Goal: Information Seeking & Learning: Learn about a topic

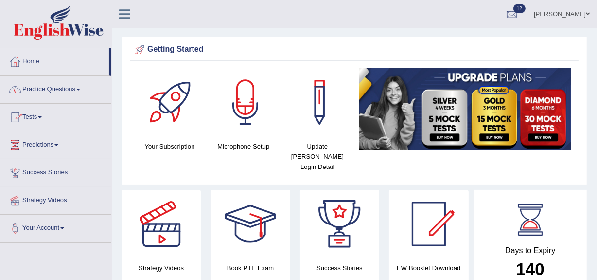
drag, startPoint x: 41, startPoint y: 137, endPoint x: 46, endPoint y: 134, distance: 5.7
click at [42, 116] on span at bounding box center [40, 117] width 4 height 2
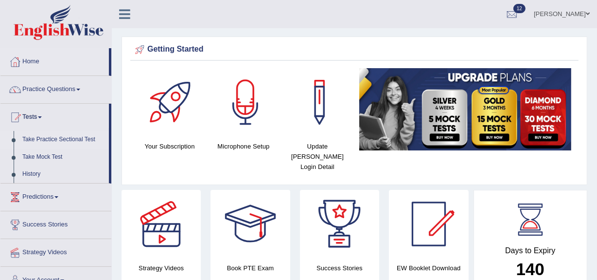
click at [72, 136] on link "Take Practice Sectional Test" at bounding box center [63, 140] width 91 height 18
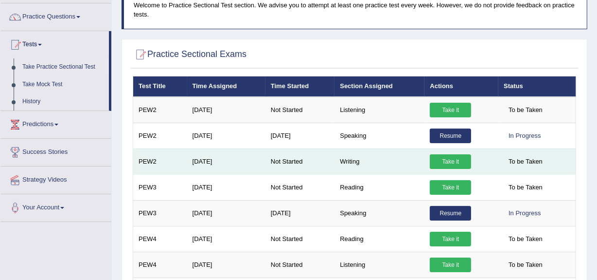
scroll to position [88, 0]
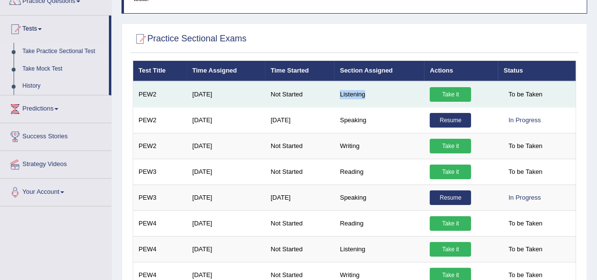
drag, startPoint x: 333, startPoint y: 91, endPoint x: 374, endPoint y: 92, distance: 41.3
click at [374, 92] on tr "PEW2 Jul 4, 2025 Not Started Listening Take it To be Taken" at bounding box center [354, 94] width 443 height 26
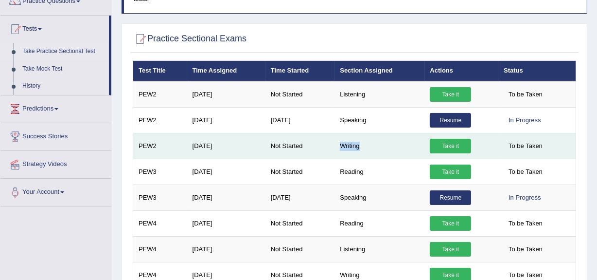
drag, startPoint x: 355, startPoint y: 142, endPoint x: 303, endPoint y: 150, distance: 51.7
click at [302, 150] on tr "PEW2 Jul 4, 2025 Not Started Writing Take it To be Taken" at bounding box center [354, 146] width 443 height 26
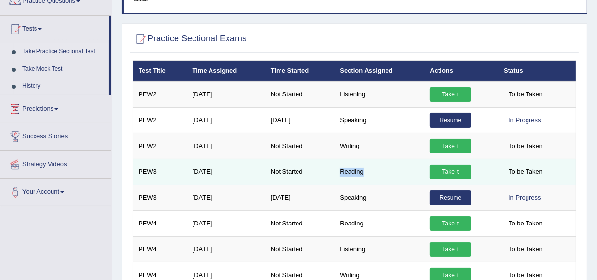
drag, startPoint x: 339, startPoint y: 170, endPoint x: 378, endPoint y: 176, distance: 39.3
click at [379, 168] on td "Reading" at bounding box center [380, 172] width 90 height 26
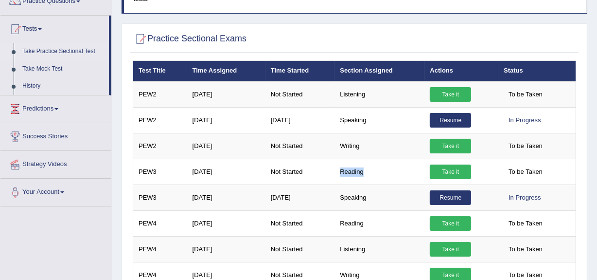
click at [58, 48] on link "Take Practice Sectional Test" at bounding box center [63, 52] width 91 height 18
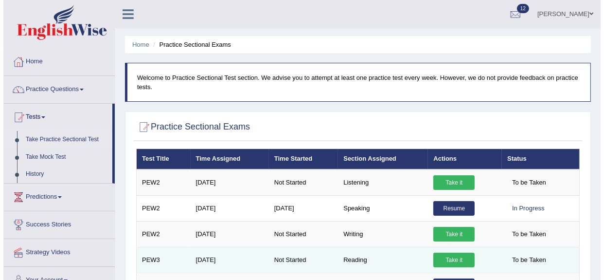
scroll to position [44, 0]
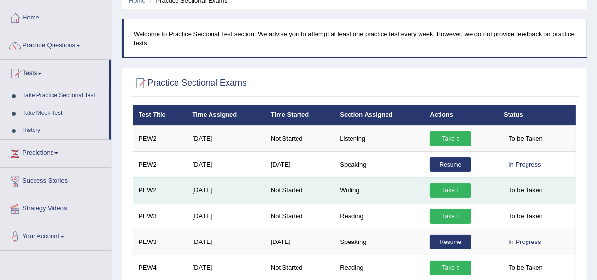
click at [440, 189] on link "Take it" at bounding box center [450, 190] width 41 height 15
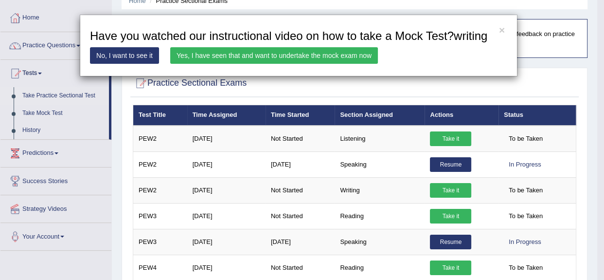
click at [216, 53] on link "Yes, I have seen that and want to undertake the mock exam now" at bounding box center [274, 55] width 208 height 17
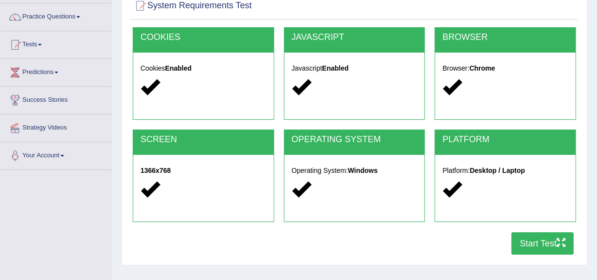
scroll to position [88, 0]
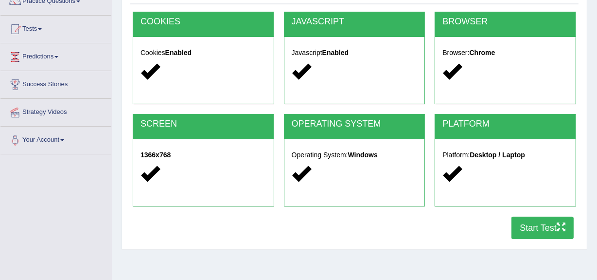
click at [527, 223] on button "Start Test" at bounding box center [543, 227] width 62 height 22
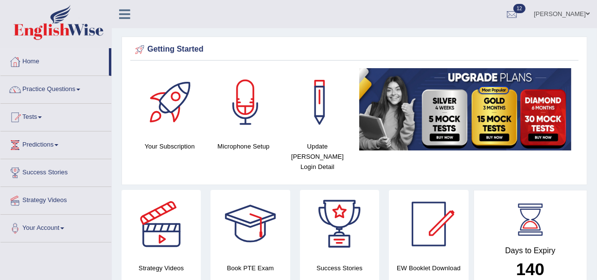
click at [59, 86] on link "Practice Questions" at bounding box center [55, 88] width 111 height 24
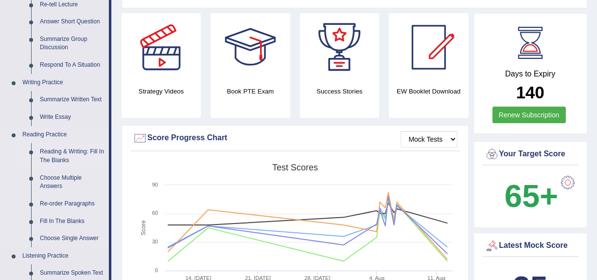
scroll to position [221, 0]
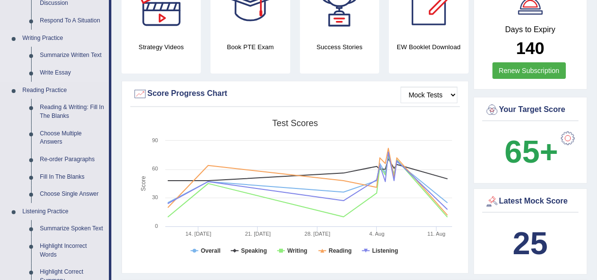
click at [26, 34] on link "Writing Practice" at bounding box center [63, 39] width 91 height 18
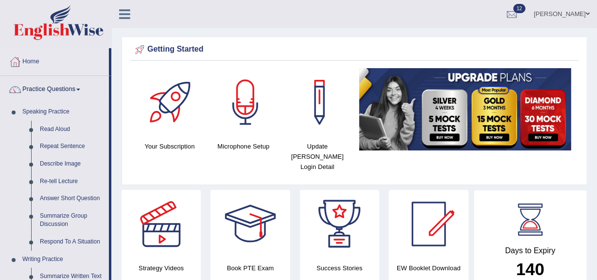
click at [157, 50] on div "Getting Started" at bounding box center [355, 49] width 444 height 15
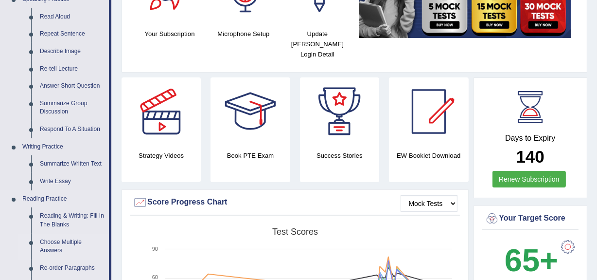
scroll to position [132, 0]
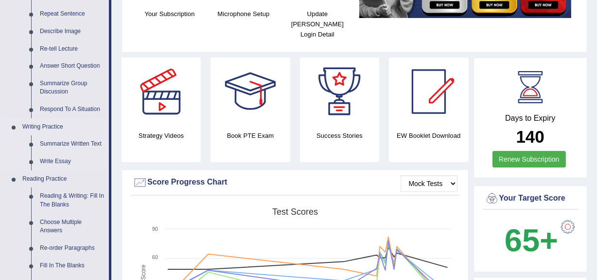
click at [52, 123] on link "Writing Practice" at bounding box center [63, 127] width 91 height 18
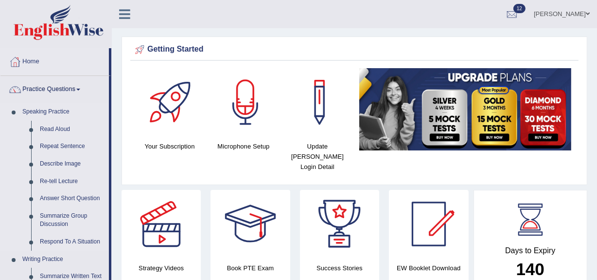
click at [56, 111] on link "Speaking Practice" at bounding box center [63, 112] width 91 height 18
click at [49, 257] on link "Writing Practice" at bounding box center [63, 259] width 91 height 18
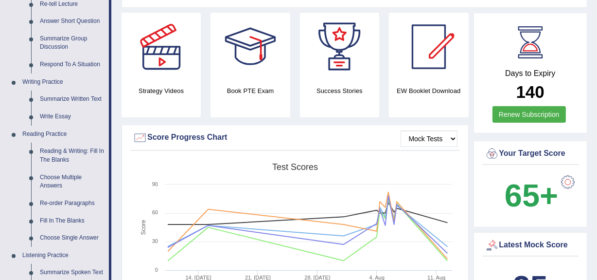
scroll to position [177, 0]
click at [57, 116] on link "Write Essay" at bounding box center [72, 117] width 73 height 18
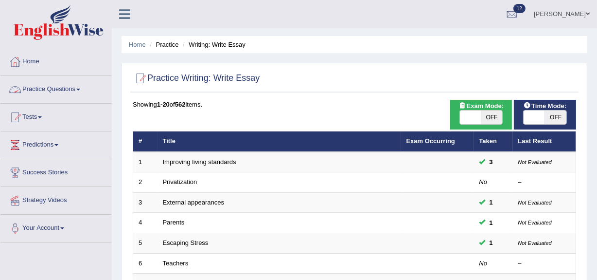
click at [80, 89] on span at bounding box center [78, 90] width 4 height 2
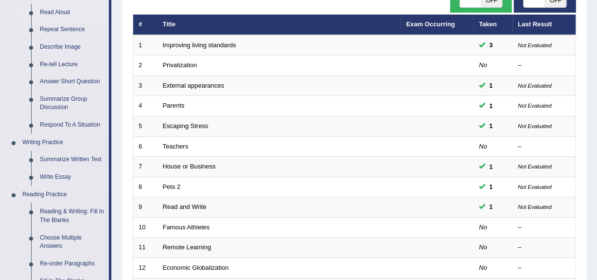
scroll to position [132, 0]
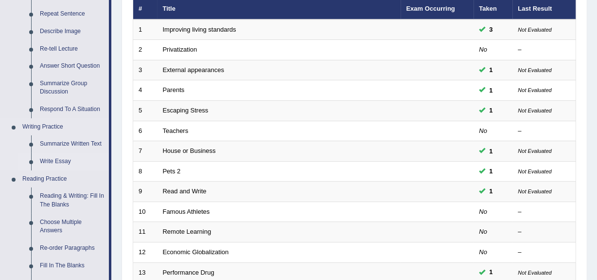
click at [31, 128] on link "Writing Practice" at bounding box center [63, 127] width 91 height 18
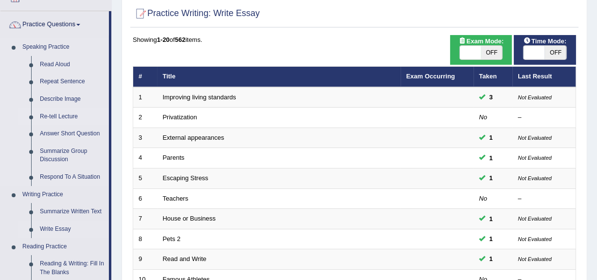
scroll to position [132, 0]
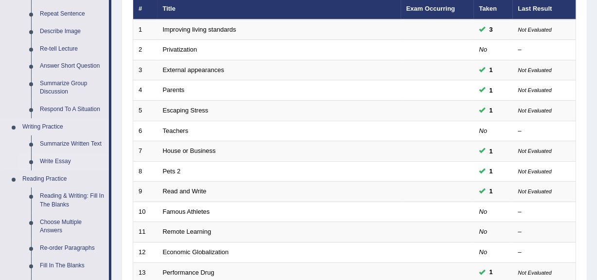
click at [57, 160] on link "Write Essay" at bounding box center [72, 162] width 73 height 18
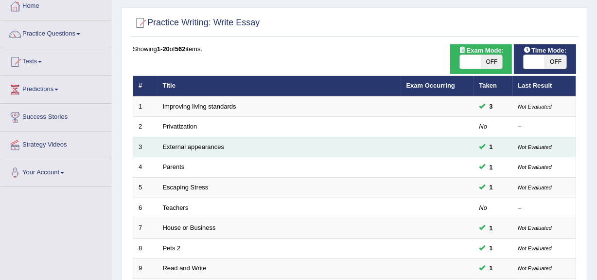
scroll to position [88, 0]
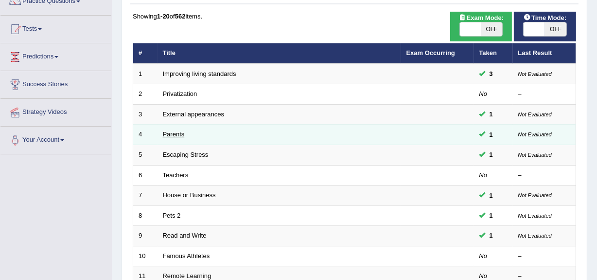
click at [175, 136] on link "Parents" at bounding box center [174, 133] width 22 height 7
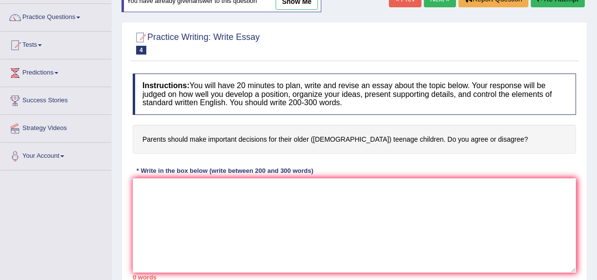
scroll to position [88, 0]
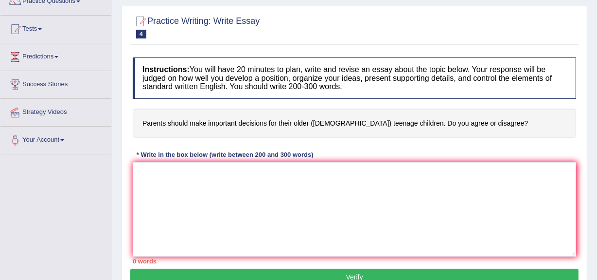
click at [451, 120] on h4 "Parents should make important decisions for their older ([DEMOGRAPHIC_DATA]) te…" at bounding box center [355, 123] width 444 height 30
click at [485, 118] on h4 "Parents should make important decisions for their older ([DEMOGRAPHIC_DATA]) te…" at bounding box center [355, 123] width 444 height 30
click at [147, 174] on textarea at bounding box center [355, 209] width 444 height 94
click at [138, 14] on div at bounding box center [140, 21] width 15 height 15
click at [480, 119] on h4 "Parents should make important decisions for their older ([DEMOGRAPHIC_DATA]) te…" at bounding box center [355, 123] width 444 height 30
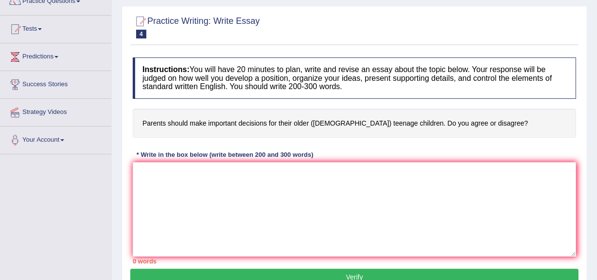
click at [444, 121] on h4 "Parents should make important decisions for their older ([DEMOGRAPHIC_DATA]) te…" at bounding box center [355, 123] width 444 height 30
click at [136, 164] on textarea at bounding box center [355, 209] width 444 height 94
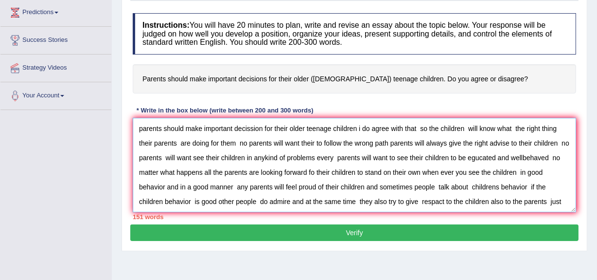
scroll to position [8, 0]
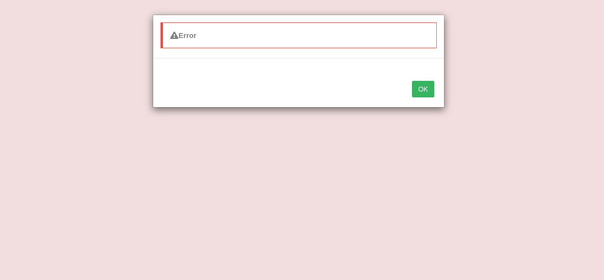
type textarea "parents should make important decission for their older teenage children i do a…"
drag, startPoint x: 376, startPoint y: 135, endPoint x: 386, endPoint y: 127, distance: 12.8
click at [384, 128] on div "Error OK" at bounding box center [302, 140] width 604 height 280
click at [420, 83] on button "OK" at bounding box center [423, 89] width 22 height 17
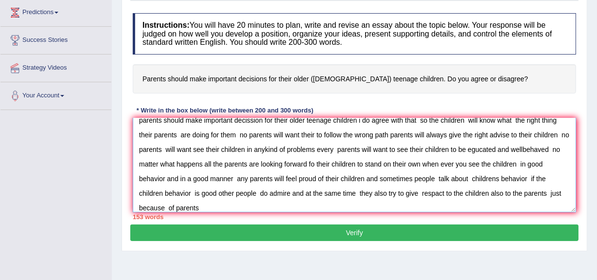
click at [206, 205] on textarea "parents should make important decission for their older teenage children i do a…" at bounding box center [355, 165] width 444 height 94
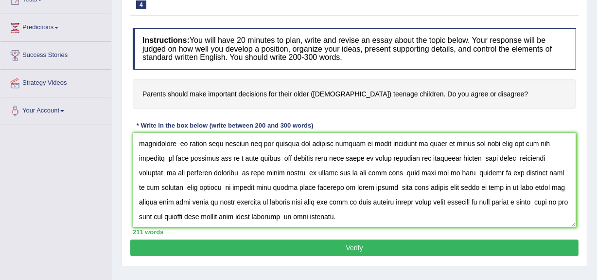
scroll to position [132, 0]
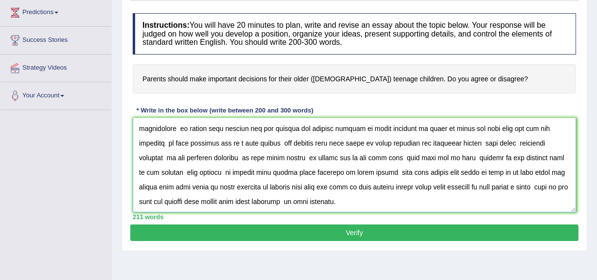
click at [521, 186] on textarea at bounding box center [355, 165] width 444 height 94
click at [536, 186] on textarea at bounding box center [355, 165] width 444 height 94
click at [532, 188] on textarea at bounding box center [355, 165] width 444 height 94
type textarea "parents should make important decission for their older teenage children i do a…"
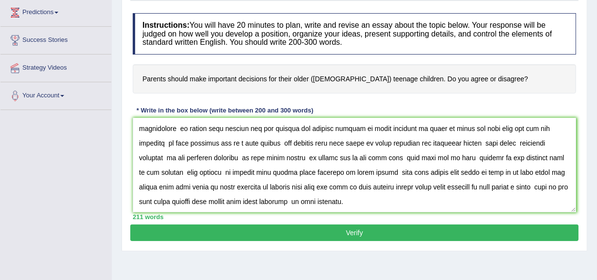
click at [343, 230] on button "Verify" at bounding box center [354, 232] width 448 height 17
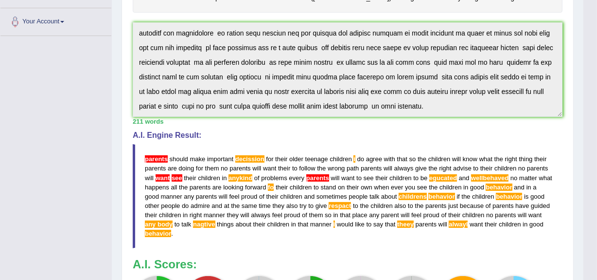
scroll to position [270, 0]
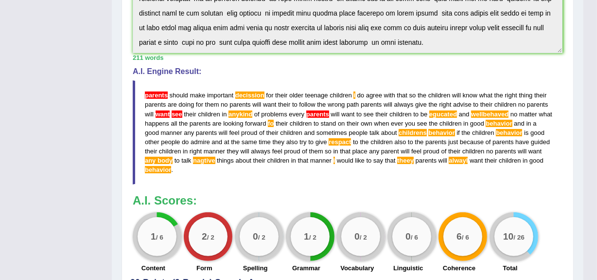
click at [171, 167] on blockquote "parents should make important decission for their older teenage children i do a…" at bounding box center [348, 132] width 430 height 104
click at [170, 166] on span "behavior" at bounding box center [158, 169] width 26 height 7
drag, startPoint x: 170, startPoint y: 165, endPoint x: 196, endPoint y: 148, distance: 30.6
click at [175, 157] on blockquote "parents should make important decission for their older teenage children i do a…" at bounding box center [348, 132] width 430 height 104
drag, startPoint x: 563, startPoint y: 107, endPoint x: 122, endPoint y: 93, distance: 441.3
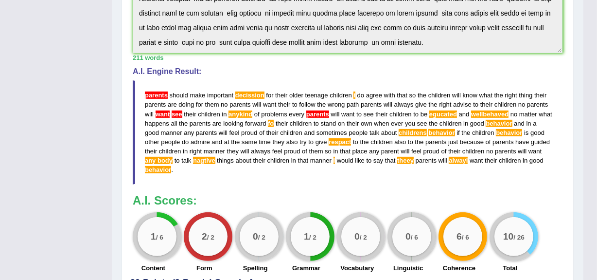
click at [166, 88] on blockquote "parents should make important decission for their older teenage children i do a…" at bounding box center [348, 132] width 430 height 104
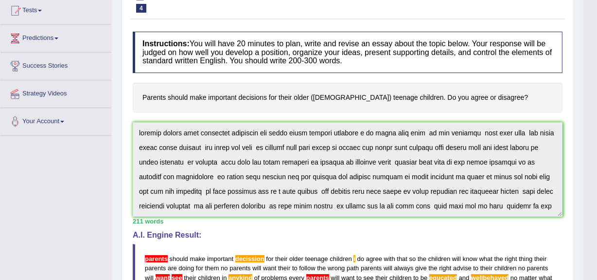
scroll to position [93, 0]
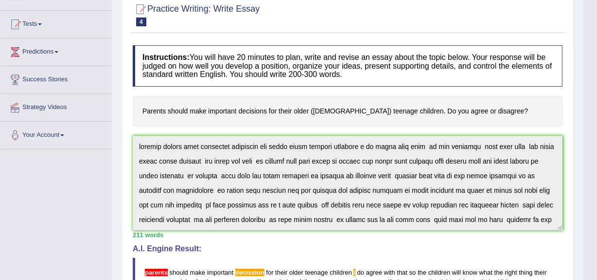
click at [136, 3] on div at bounding box center [140, 9] width 15 height 15
click at [137, 2] on div at bounding box center [140, 9] width 15 height 15
click at [141, 5] on div at bounding box center [140, 9] width 15 height 15
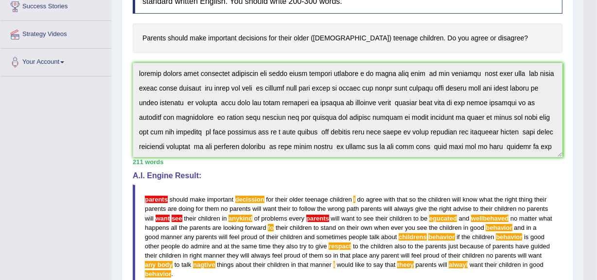
scroll to position [181, 0]
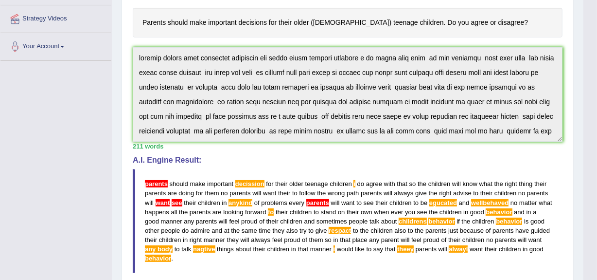
click at [173, 34] on div "Instructions: You will have 20 minutes to plan, write and revise an essay about…" at bounding box center [347, 159] width 435 height 414
click at [204, 54] on div "Toggle navigation Home Practice Questions Speaking Practice Read Aloud Repeat S…" at bounding box center [292, 136] width 584 height 634
drag, startPoint x: 97, startPoint y: 115, endPoint x: 119, endPoint y: 61, distance: 58.1
click at [122, 63] on div "Practice Writing: Write Essay 4 Parents Instructions: You will have 20 minutes …" at bounding box center [348, 165] width 452 height 520
click at [135, 69] on div "Practice Writing: Write Essay 4 Parents Instructions: You will have 20 minutes …" at bounding box center [348, 165] width 452 height 520
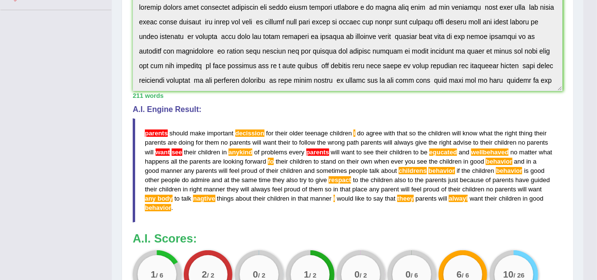
scroll to position [358, 0]
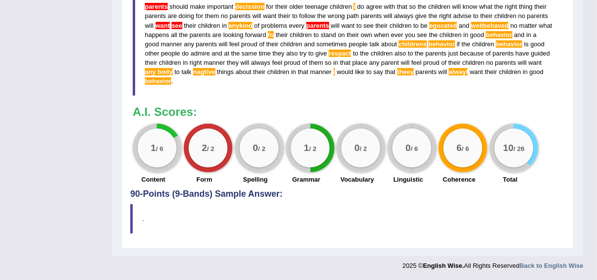
drag, startPoint x: 434, startPoint y: 158, endPoint x: 456, endPoint y: 151, distance: 22.6
click at [441, 157] on div "1 / 6 Content 2 / 2 Form 0 / 2 Spelling 1 / 2 Grammar 0 / 2 Vocabulary 0 / 6 Li…" at bounding box center [348, 155] width 440 height 63
click at [457, 146] on big "6" at bounding box center [459, 147] width 5 height 11
click at [457, 143] on big "6" at bounding box center [459, 147] width 5 height 11
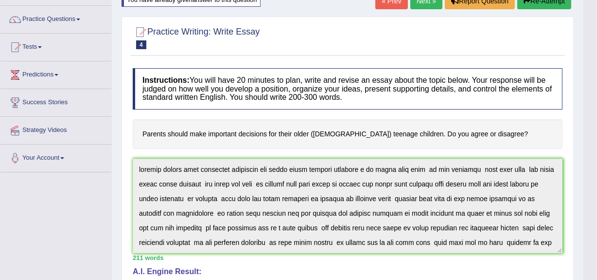
scroll to position [49, 0]
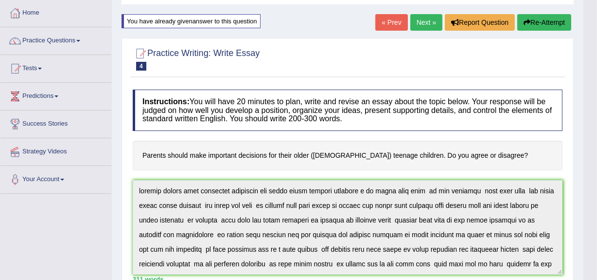
click at [418, 17] on link "Next »" at bounding box center [426, 22] width 32 height 17
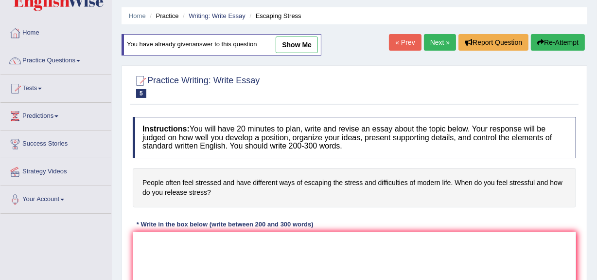
scroll to position [44, 0]
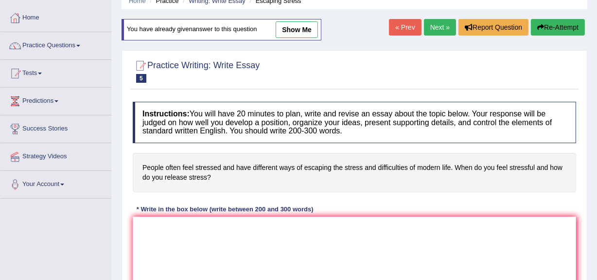
click at [292, 26] on link "show me" at bounding box center [297, 29] width 42 height 17
type textarea "People often feel stressed and have different ways of escaping the stress and d…"
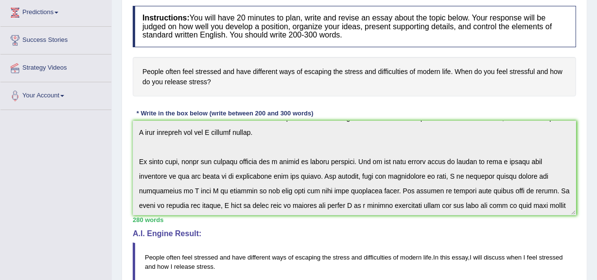
scroll to position [0, 0]
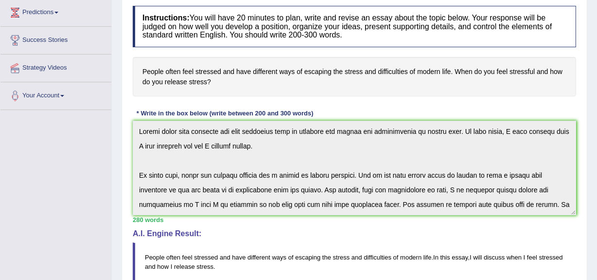
drag, startPoint x: 62, startPoint y: 171, endPoint x: 58, endPoint y: 176, distance: 6.5
click at [58, 176] on div "Toggle navigation Home Practice Questions Speaking Practice Read Aloud Repeat S…" at bounding box center [298, 225] width 597 height 714
click at [188, 74] on h4 "People often feel stressed and have different ways of escaping the stress and d…" at bounding box center [355, 76] width 444 height 39
drag, startPoint x: 188, startPoint y: 74, endPoint x: 140, endPoint y: 69, distance: 48.5
click at [140, 70] on h4 "People often feel stressed and have different ways of escaping the stress and d…" at bounding box center [355, 76] width 444 height 39
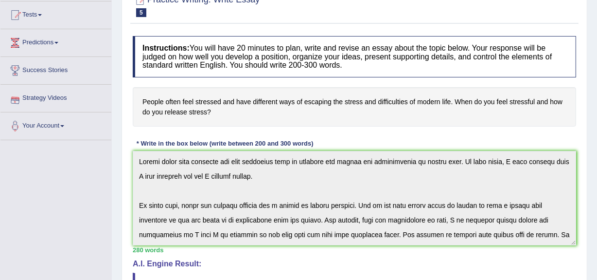
scroll to position [44, 0]
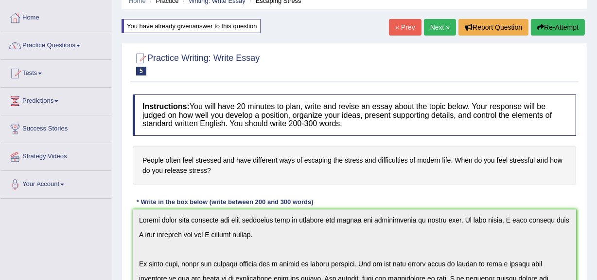
click at [140, 54] on div at bounding box center [140, 58] width 15 height 15
click at [432, 23] on link "Next »" at bounding box center [440, 27] width 32 height 17
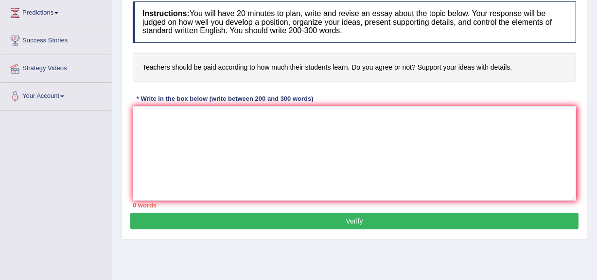
scroll to position [132, 0]
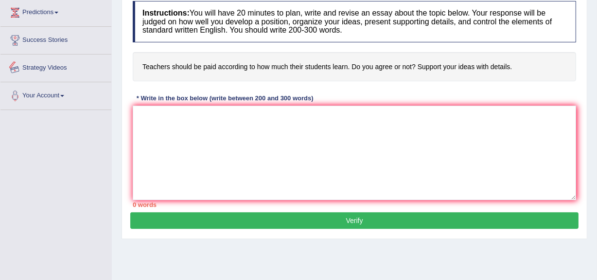
drag, startPoint x: 1, startPoint y: 38, endPoint x: 0, endPoint y: 61, distance: 22.4
click at [0, 61] on div "Home Practice Questions Speaking Practice Read Aloud Repeat Sentence Describe I…" at bounding box center [55, 13] width 125 height 194
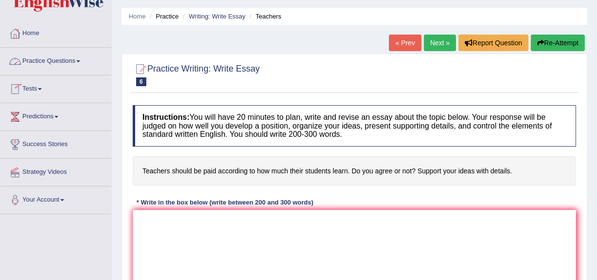
scroll to position [44, 0]
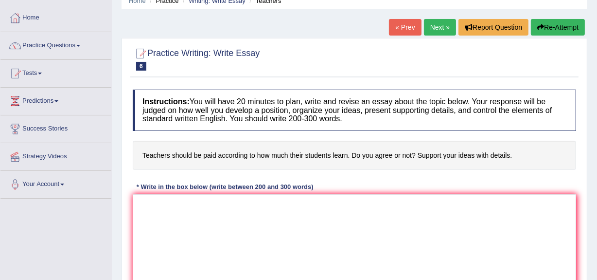
click at [411, 39] on div "Practice Writing: Write Essay 6 Teachers Instructions: You will have 20 minutes…" at bounding box center [355, 182] width 466 height 289
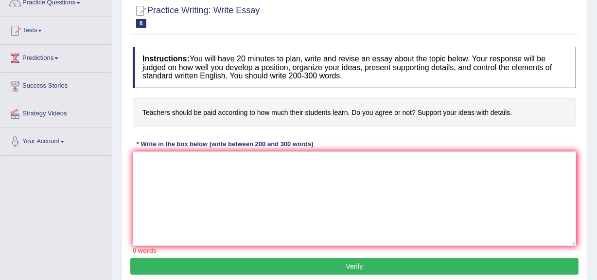
scroll to position [88, 0]
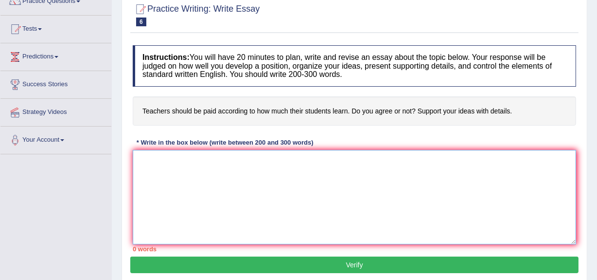
click at [141, 156] on textarea at bounding box center [355, 197] width 444 height 94
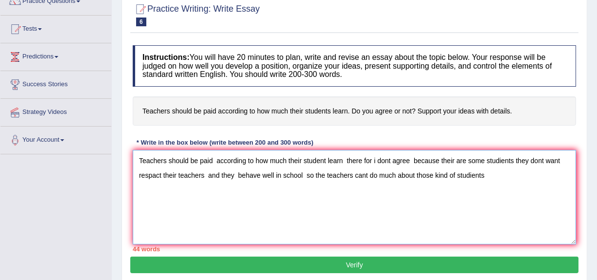
click at [540, 160] on textarea "Teachers should be paid according to how much their student learn there for i d…" at bounding box center [355, 197] width 444 height 94
click at [534, 161] on textarea "Teachers should be paid according to how much their student learn there for i d…" at bounding box center [355, 197] width 444 height 94
click at [531, 162] on textarea "Teachers should be paid according to how much their student learn there for i d…" at bounding box center [355, 197] width 444 height 94
click at [547, 160] on textarea "Teachers should be paid according to how much their student learn there for i d…" at bounding box center [355, 197] width 444 height 94
click at [551, 158] on textarea "Teachers should be paid according to how much their student learn there for i d…" at bounding box center [355, 197] width 444 height 94
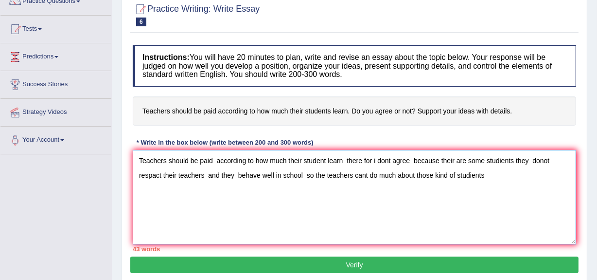
drag, startPoint x: 561, startPoint y: 166, endPoint x: 471, endPoint y: 187, distance: 92.8
click at [492, 188] on textarea "Teachers should be paid according to how much their student learn there for i d…" at bounding box center [355, 197] width 444 height 94
click at [242, 173] on textarea "Teachers should be paid according to how much their student learn there for i d…" at bounding box center [355, 197] width 444 height 94
drag, startPoint x: 243, startPoint y: 173, endPoint x: 237, endPoint y: 178, distance: 7.6
click at [241, 174] on textarea "Teachers should be paid according to how much their student learn there for i d…" at bounding box center [355, 197] width 444 height 94
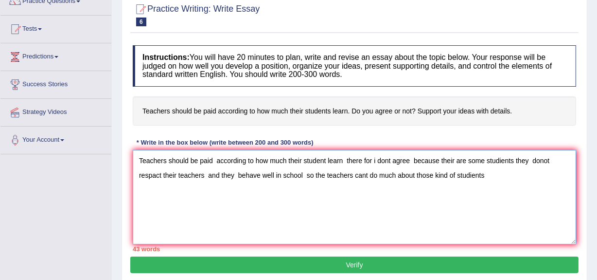
drag, startPoint x: 324, startPoint y: 179, endPoint x: 331, endPoint y: 173, distance: 8.9
click at [325, 178] on textarea "Teachers should be paid according to how much their student learn there for i d…" at bounding box center [355, 197] width 444 height 94
type textarea "Teachers should be paid according to how much their student learn there for i d…"
click at [266, 135] on div "Instructions: You will have 20 minutes to plan, write and revise an essay about…" at bounding box center [354, 148] width 448 height 216
drag, startPoint x: 238, startPoint y: 172, endPoint x: 536, endPoint y: 195, distance: 299.4
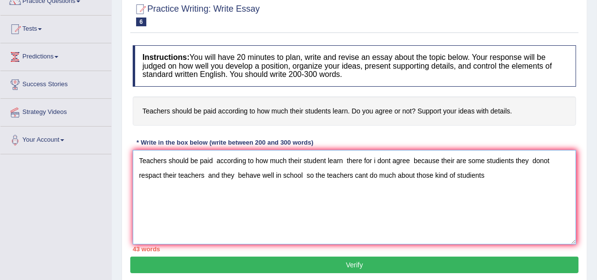
click at [536, 195] on textarea "Teachers should be paid according to how much their student learn there for i d…" at bounding box center [355, 197] width 444 height 94
click at [474, 170] on textarea "Teachers should be paid according to how much their student learn there for i d…" at bounding box center [355, 197] width 444 height 94
drag, startPoint x: 121, startPoint y: 149, endPoint x: 129, endPoint y: 149, distance: 8.3
click at [130, 148] on div "Home Practice Writing: Write Essay Teachers « Prev Next » Report Question Re-At…" at bounding box center [354, 155] width 485 height 486
click at [236, 175] on textarea "Teachers should be paid according to how much their student learn there for i d…" at bounding box center [355, 197] width 444 height 94
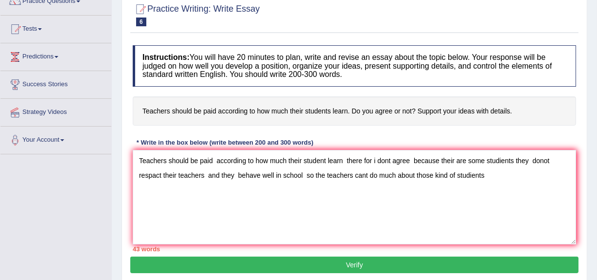
click at [358, 258] on button "Verify" at bounding box center [354, 264] width 448 height 17
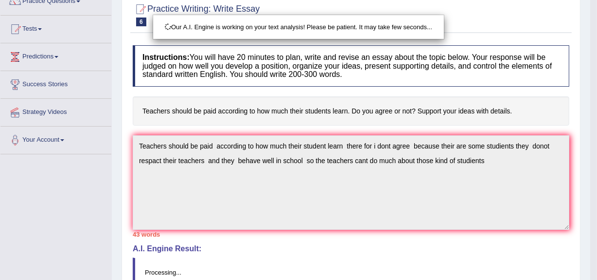
click at [301, 202] on div "Our A.I. Engine is working on your text analysis! Please be patient. It may tak…" at bounding box center [298, 140] width 597 height 280
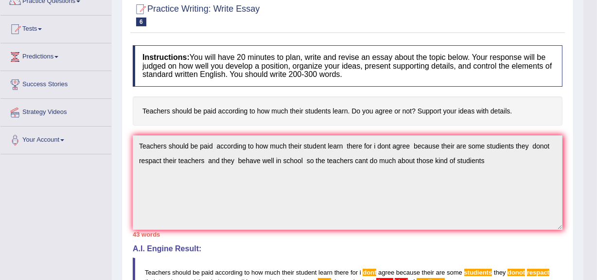
click at [78, 113] on div "Toggle navigation Home Practice Questions Speaking Practice Read Aloud Repeat S…" at bounding box center [292, 194] width 584 height 564
click at [136, 5] on div at bounding box center [140, 9] width 15 height 15
click at [138, 5] on div at bounding box center [140, 9] width 15 height 15
click at [140, 3] on div at bounding box center [140, 9] width 15 height 15
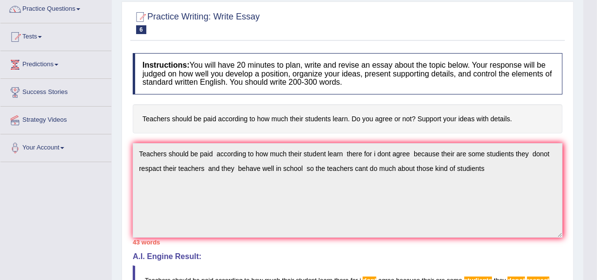
scroll to position [67, 0]
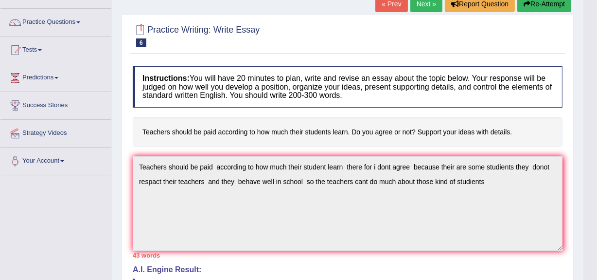
click at [142, 24] on div at bounding box center [140, 30] width 15 height 15
click at [141, 23] on div at bounding box center [140, 30] width 15 height 15
click at [194, 19] on div "Practice Writing: Write Essay 6 Teachers Instructions: You will have 20 minutes…" at bounding box center [348, 242] width 452 height 455
click at [144, 254] on div "43 words" at bounding box center [348, 254] width 430 height 9
click at [419, 2] on link "Next »" at bounding box center [426, 4] width 32 height 17
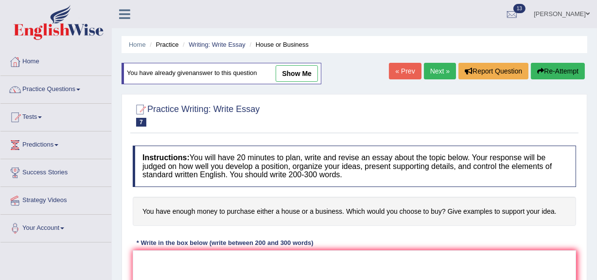
click at [436, 65] on link "Next »" at bounding box center [440, 71] width 32 height 17
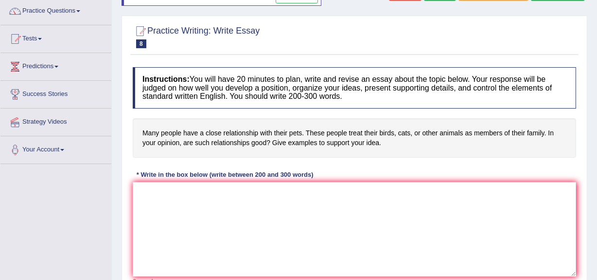
scroll to position [88, 0]
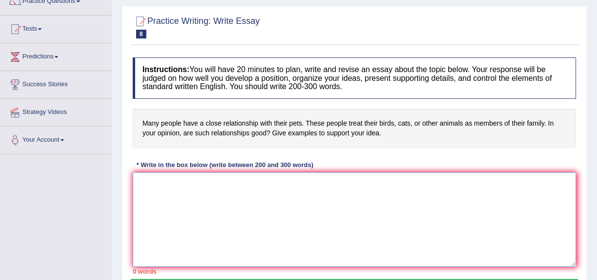
click at [153, 180] on textarea at bounding box center [355, 219] width 444 height 94
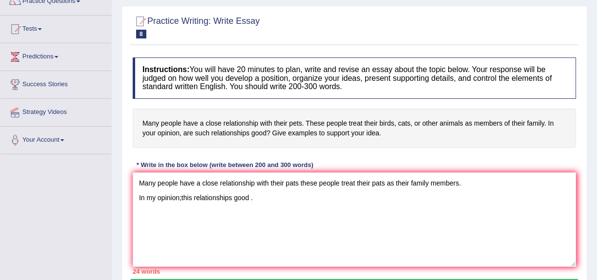
drag, startPoint x: 251, startPoint y: 136, endPoint x: 138, endPoint y: 253, distance: 163.0
click at [162, 232] on div "Instructions: You will have 20 minutes to plan, write and revise an essay about…" at bounding box center [354, 166] width 448 height 226
drag, startPoint x: 160, startPoint y: 216, endPoint x: 254, endPoint y: 197, distance: 96.1
click at [254, 197] on textarea "Many people have a close relationship with their pats these people treat their …" at bounding box center [355, 219] width 444 height 94
click at [254, 198] on textarea "Many people have a close relationship with their pats these people treat their …" at bounding box center [355, 219] width 444 height 94
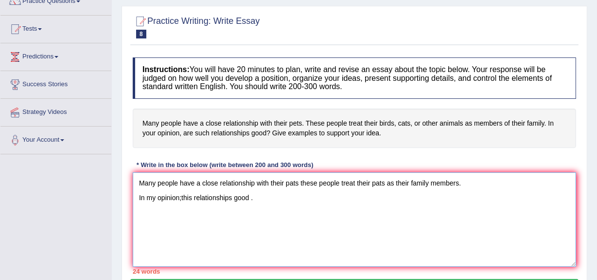
click at [255, 197] on textarea "Many people have a close relationship with their pats these people treat their …" at bounding box center [355, 219] width 444 height 94
click at [147, 261] on textarea "Many people have a close relationship with their pats these people treat their …" at bounding box center [355, 219] width 444 height 94
drag, startPoint x: 147, startPoint y: 261, endPoint x: 258, endPoint y: 194, distance: 128.9
click at [258, 194] on textarea "Many people have a close relationship with their pats these people treat their …" at bounding box center [355, 219] width 444 height 94
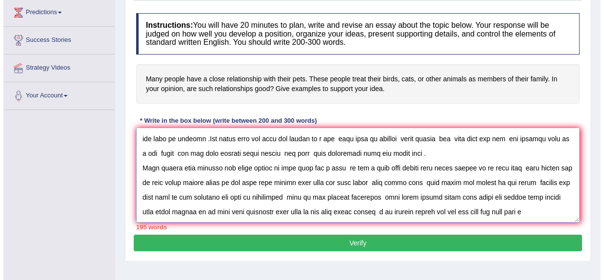
scroll to position [37, 0]
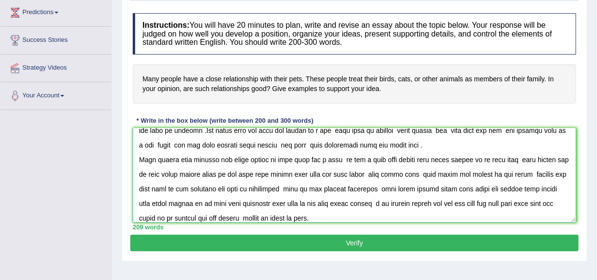
type textarea "Many people have a close relationship with their pats these people treat their …"
click at [357, 238] on button "Verify" at bounding box center [354, 242] width 448 height 17
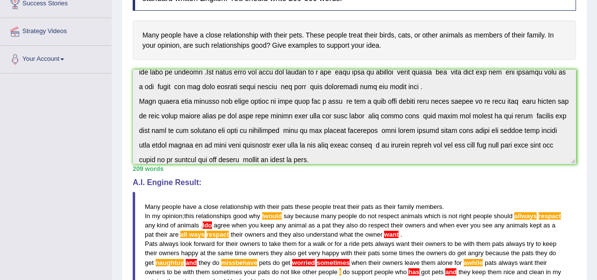
scroll to position [147, 0]
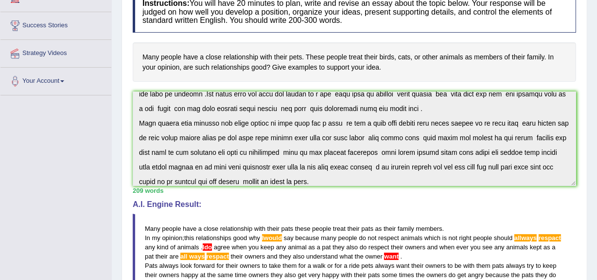
click at [400, 257] on blockquote "Many people have a close relationship with their pats these people treat their …" at bounding box center [355, 265] width 444 height 104
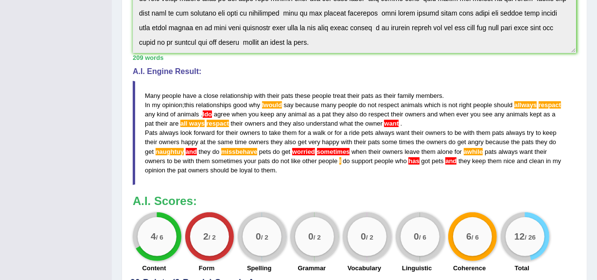
scroll to position [324, 0]
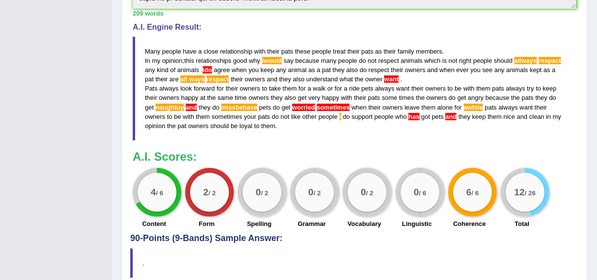
click at [474, 61] on span "people" at bounding box center [482, 60] width 19 height 7
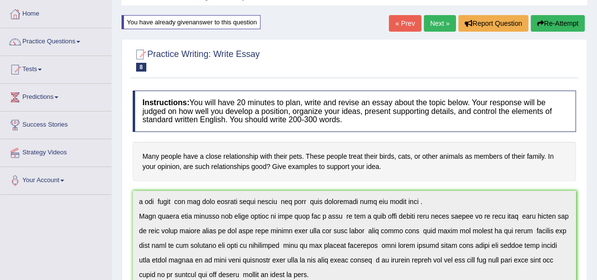
scroll to position [15, 0]
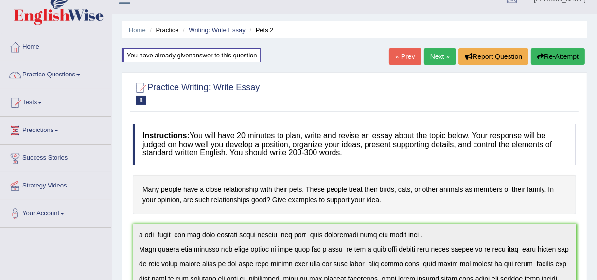
click at [442, 59] on link "Next »" at bounding box center [440, 56] width 32 height 17
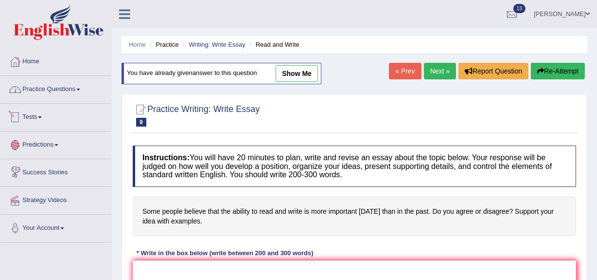
click at [39, 92] on link "Practice Questions" at bounding box center [55, 88] width 111 height 24
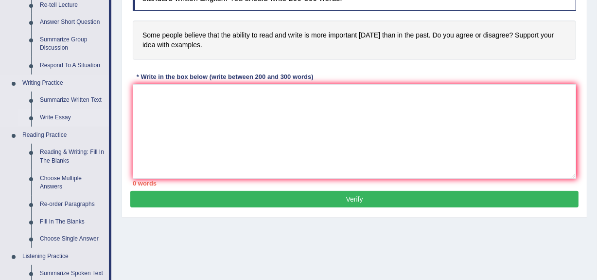
scroll to position [177, 0]
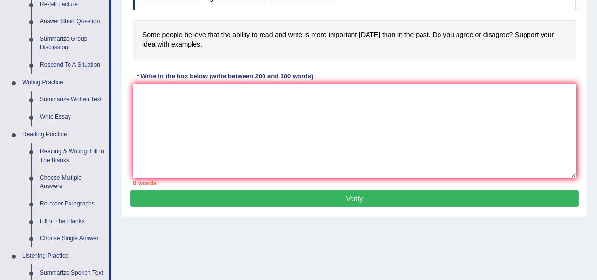
click at [45, 113] on link "Write Essay" at bounding box center [72, 117] width 73 height 18
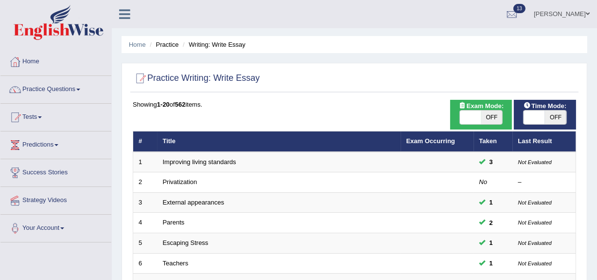
click at [498, 115] on span "OFF" at bounding box center [491, 117] width 21 height 14
checkbox input "true"
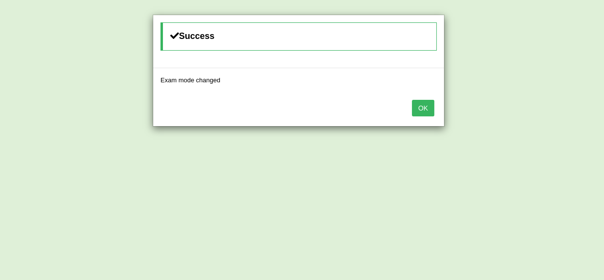
click at [425, 107] on button "OK" at bounding box center [423, 108] width 22 height 17
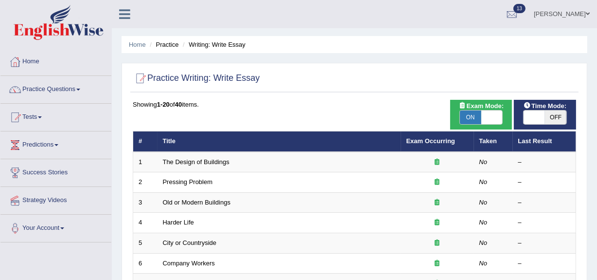
click at [555, 117] on span "OFF" at bounding box center [555, 117] width 21 height 14
checkbox input "true"
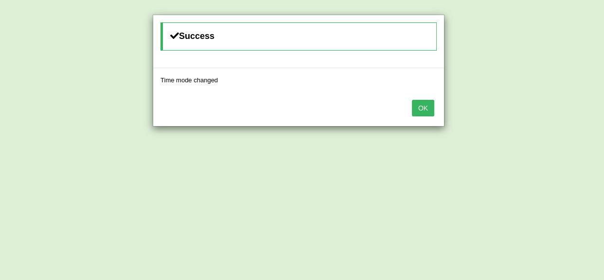
click at [432, 110] on button "OK" at bounding box center [423, 108] width 22 height 17
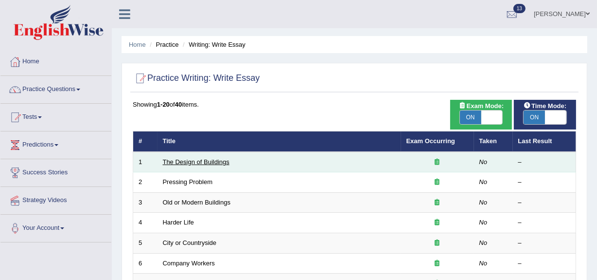
click at [219, 165] on link "The Design of Buildings" at bounding box center [196, 161] width 67 height 7
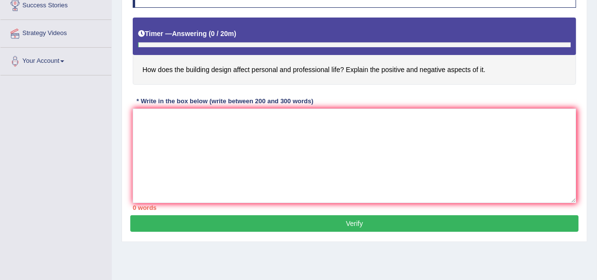
scroll to position [221, 0]
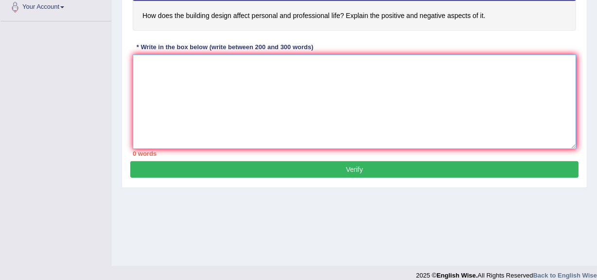
click at [264, 123] on textarea at bounding box center [355, 101] width 444 height 94
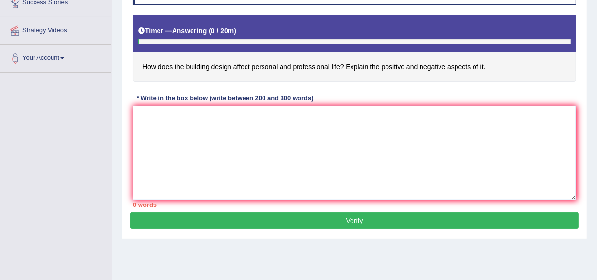
scroll to position [88, 0]
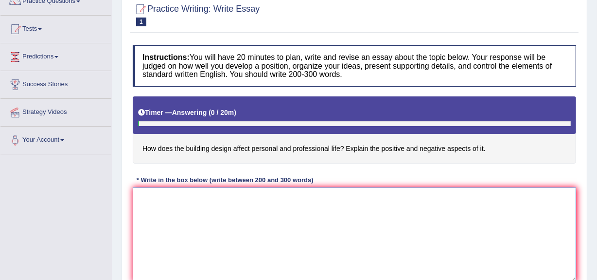
click at [262, 233] on textarea at bounding box center [355, 234] width 444 height 94
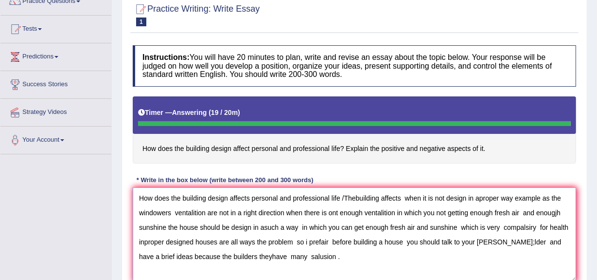
type textarea "How does the building design affects personal and professional life /Thebuildin…"
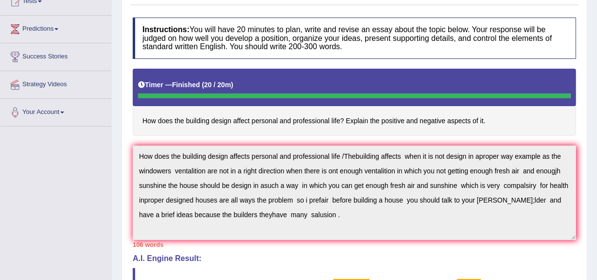
scroll to position [44, 0]
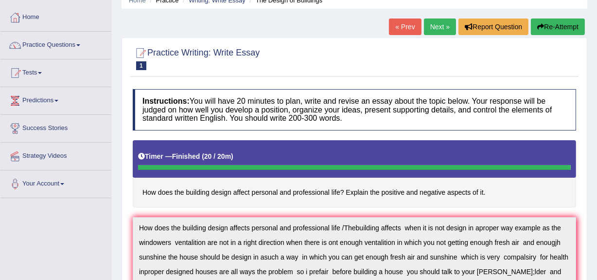
click at [427, 20] on link "Next »" at bounding box center [440, 26] width 32 height 17
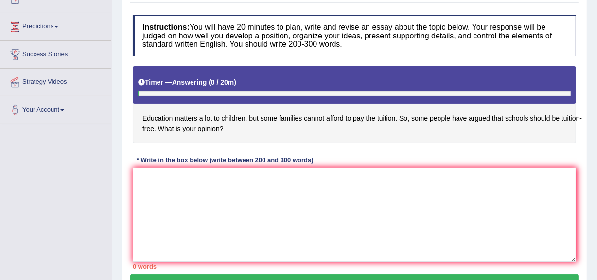
scroll to position [132, 0]
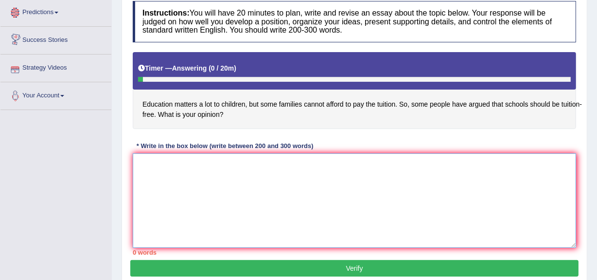
drag, startPoint x: 142, startPoint y: 174, endPoint x: 150, endPoint y: 184, distance: 12.2
click at [142, 175] on textarea at bounding box center [355, 200] width 444 height 94
type textarea "E"
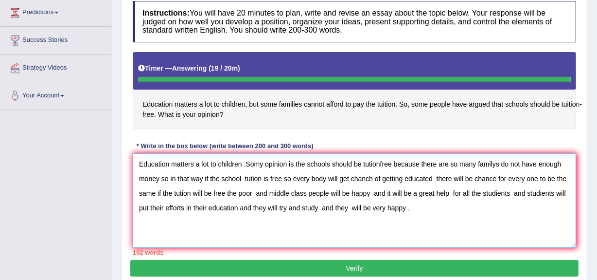
type textarea "Education matters a lot to children .Somy opinion is the schools should be tuti…"
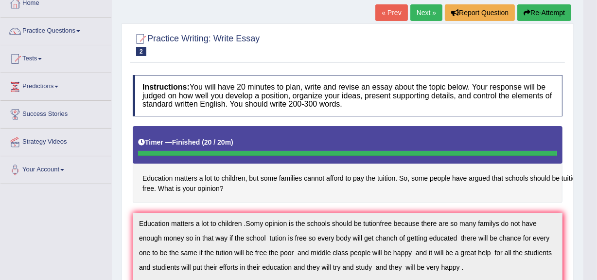
scroll to position [44, 0]
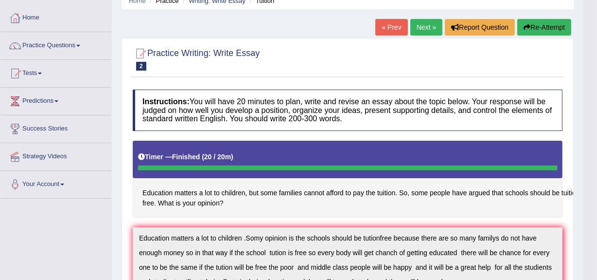
click at [541, 24] on button "Re-Attempt" at bounding box center [544, 27] width 54 height 17
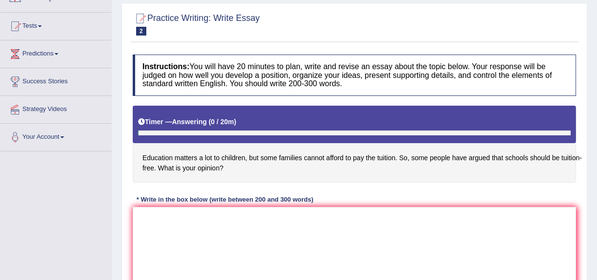
scroll to position [132, 0]
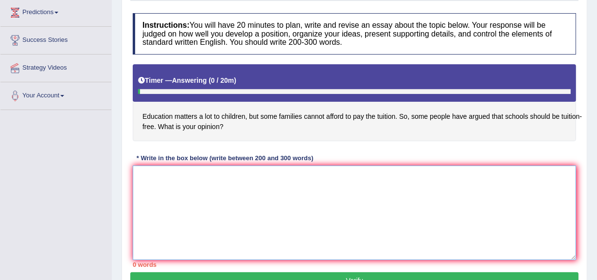
click at [145, 173] on textarea at bounding box center [355, 212] width 444 height 94
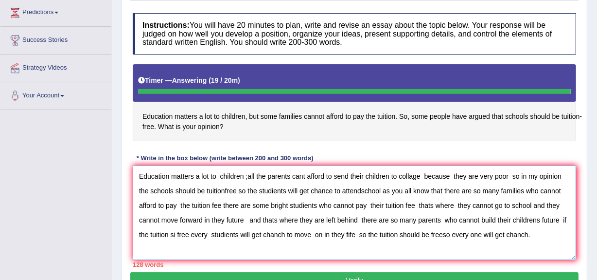
type textarea "Education matters a lot to children ;all the parents cant afford to send their …"
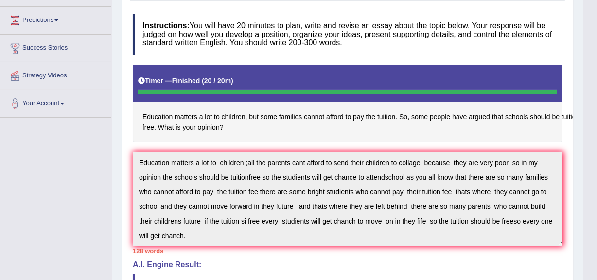
scroll to position [0, 0]
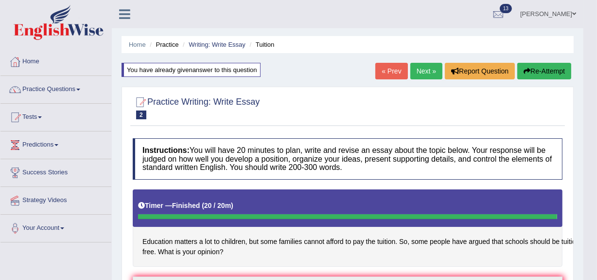
click at [428, 73] on link "Next »" at bounding box center [426, 71] width 32 height 17
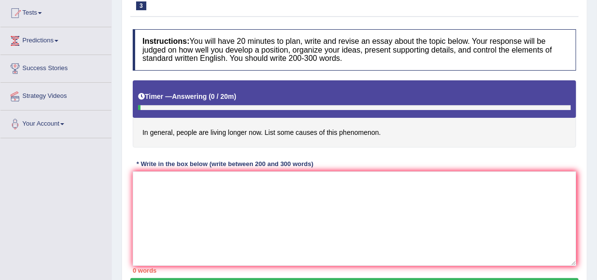
scroll to position [88, 0]
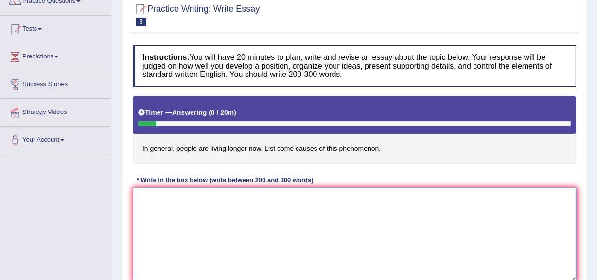
click at [155, 202] on textarea at bounding box center [355, 234] width 444 height 94
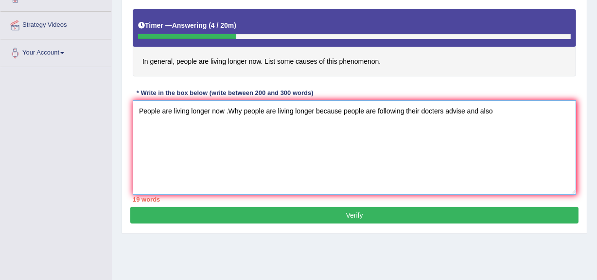
scroll to position [177, 0]
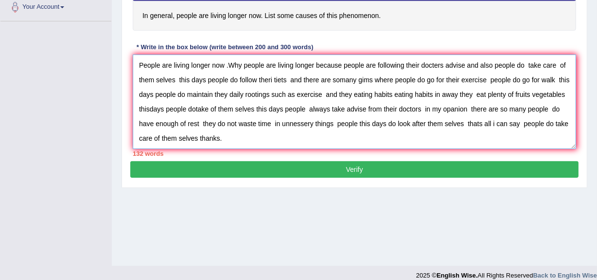
type textarea "People are living longer now .Why people are living longer because people are f…"
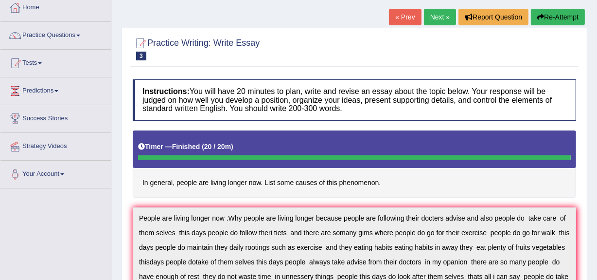
scroll to position [53, 0]
click at [435, 16] on link "Next »" at bounding box center [440, 17] width 32 height 17
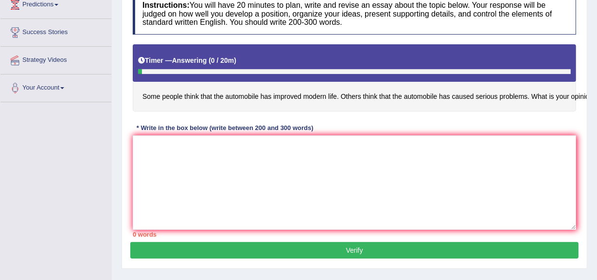
scroll to position [132, 0]
